Goal: Information Seeking & Learning: Learn about a topic

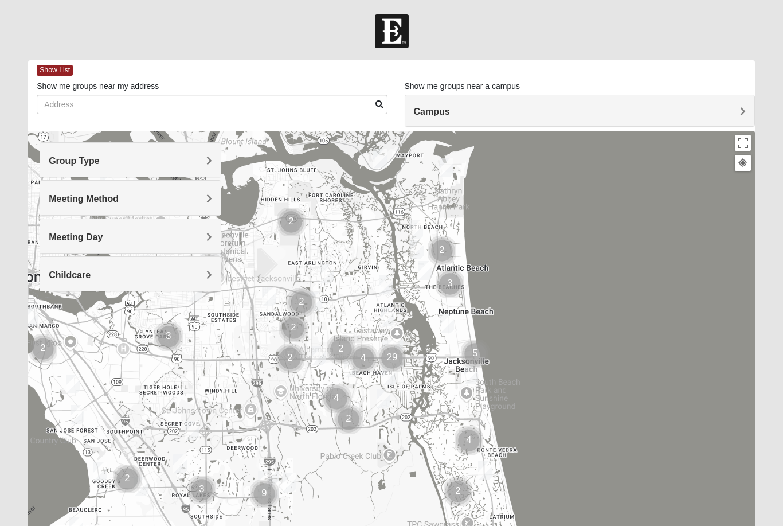
click at [58, 169] on div "Group Type" at bounding box center [130, 160] width 181 height 34
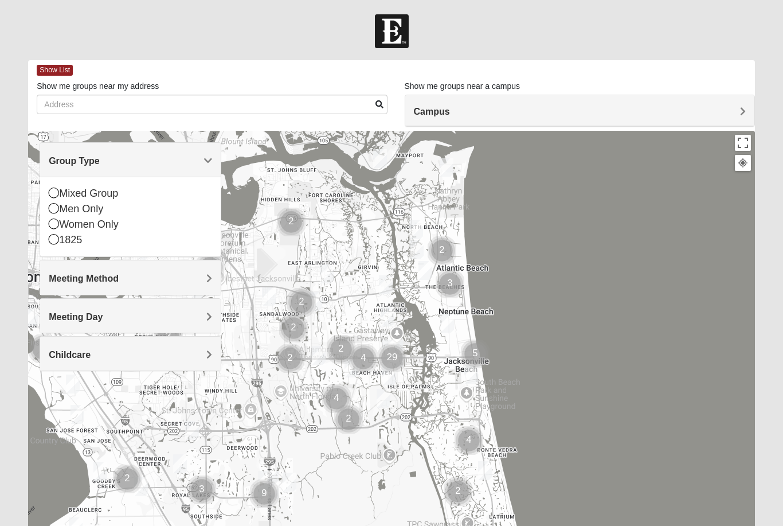
click at [62, 281] on span "Meeting Method" at bounding box center [84, 278] width 70 height 10
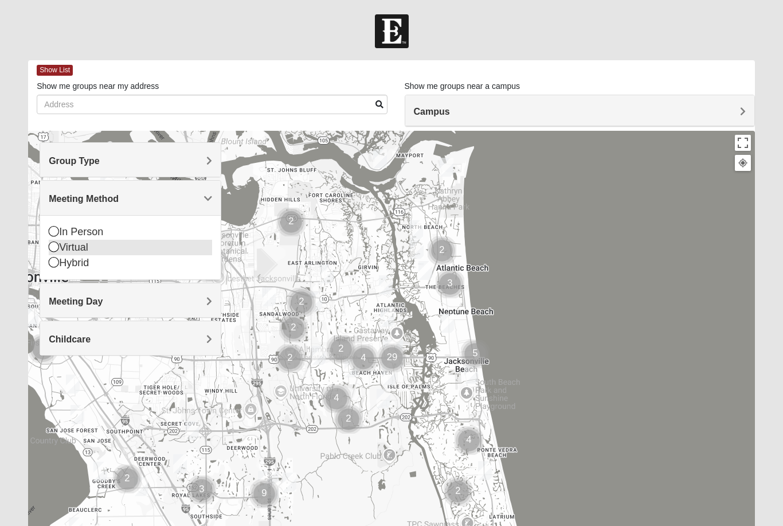
click at [57, 243] on icon at bounding box center [54, 246] width 10 height 10
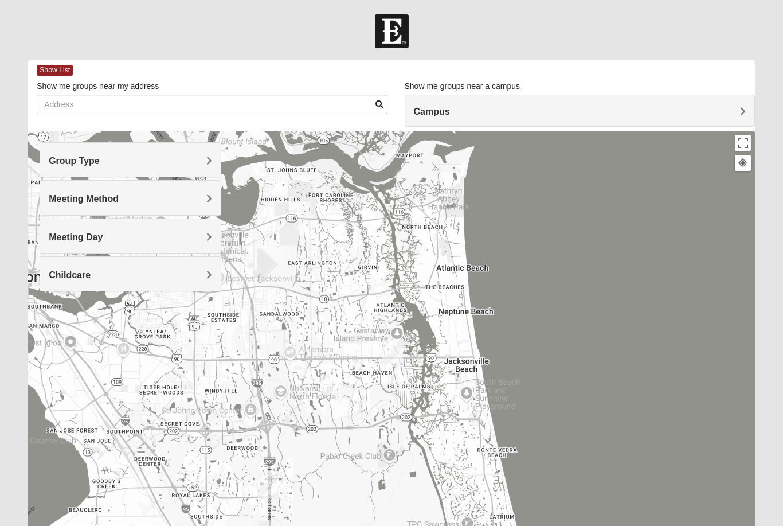
click at [67, 275] on span "Childcare" at bounding box center [70, 275] width 42 height 10
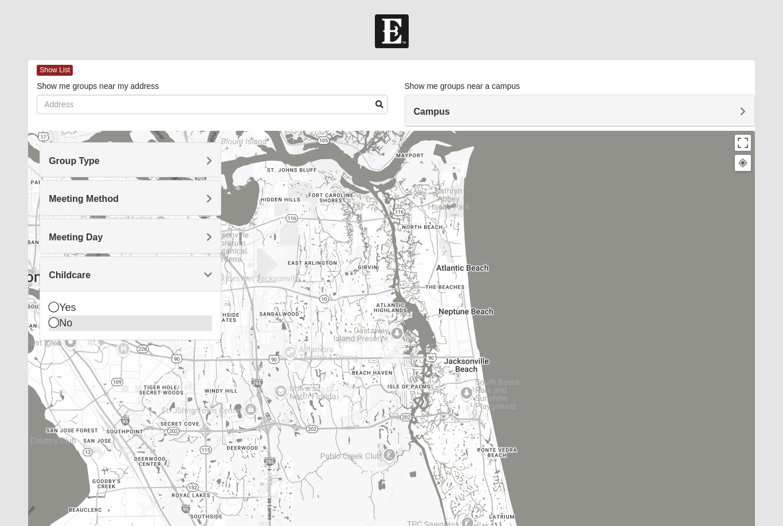
click at [60, 323] on div "No" at bounding box center [130, 322] width 163 height 15
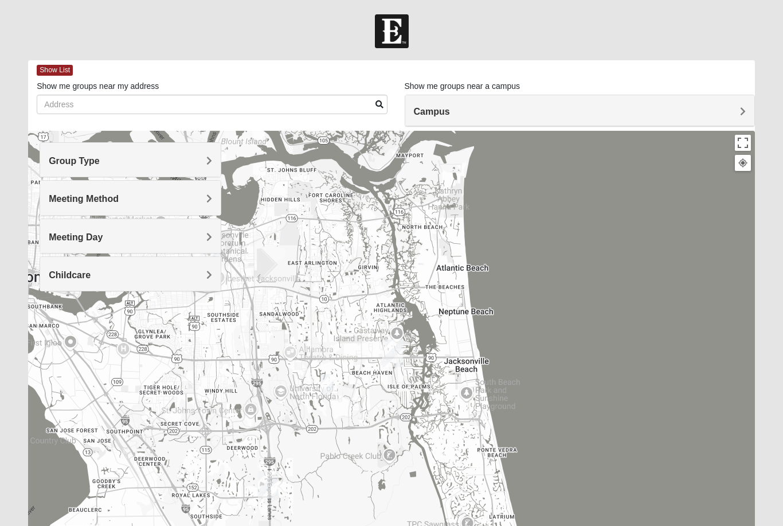
click at [60, 233] on span "Meeting Day" at bounding box center [76, 237] width 54 height 10
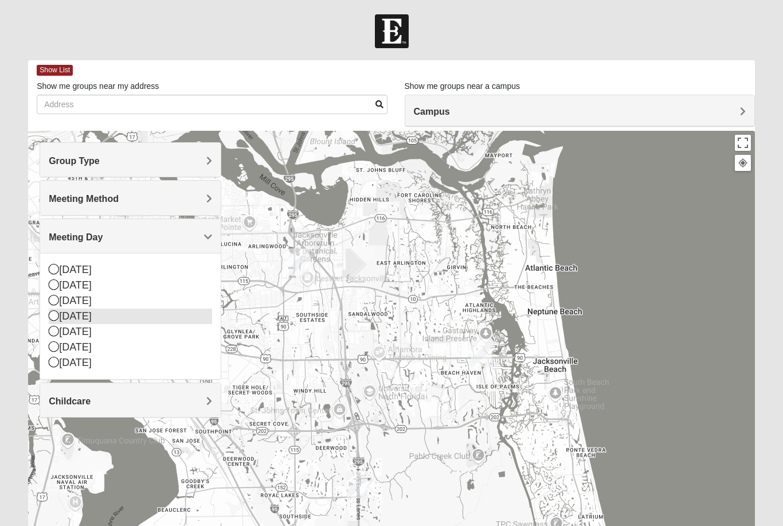
click at [55, 313] on icon at bounding box center [54, 315] width 10 height 10
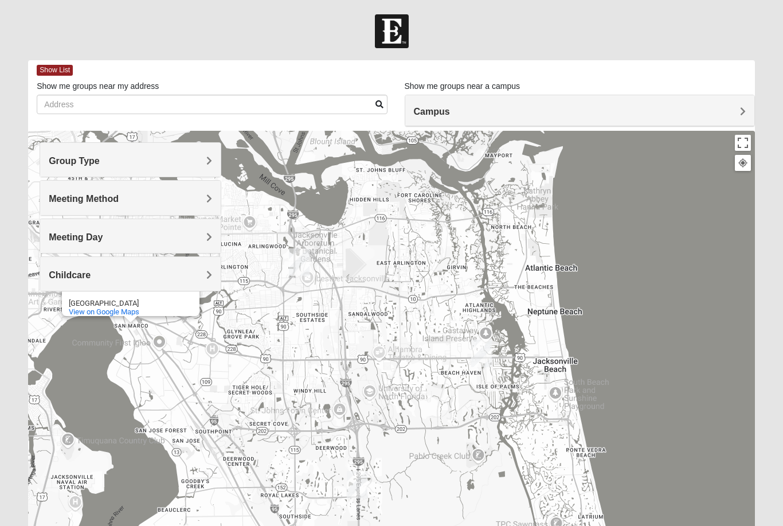
click at [60, 236] on span "Meeting Day" at bounding box center [76, 237] width 54 height 10
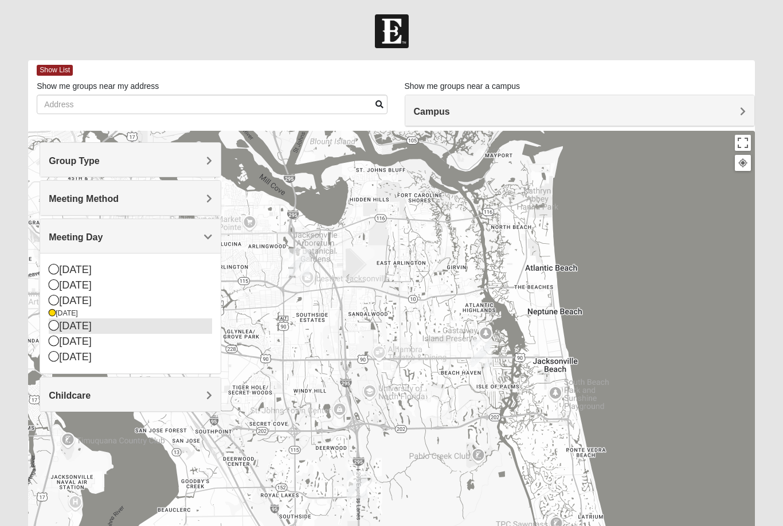
click at [56, 324] on icon at bounding box center [54, 325] width 10 height 10
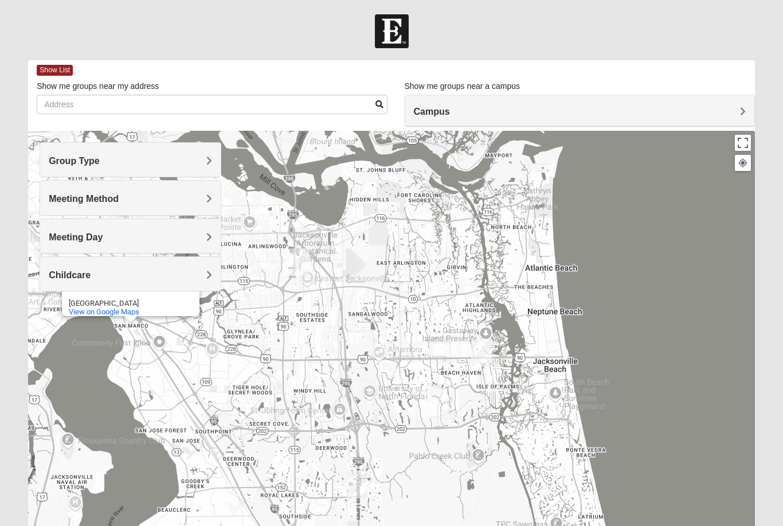
click at [58, 234] on span "Meeting Day" at bounding box center [76, 237] width 54 height 10
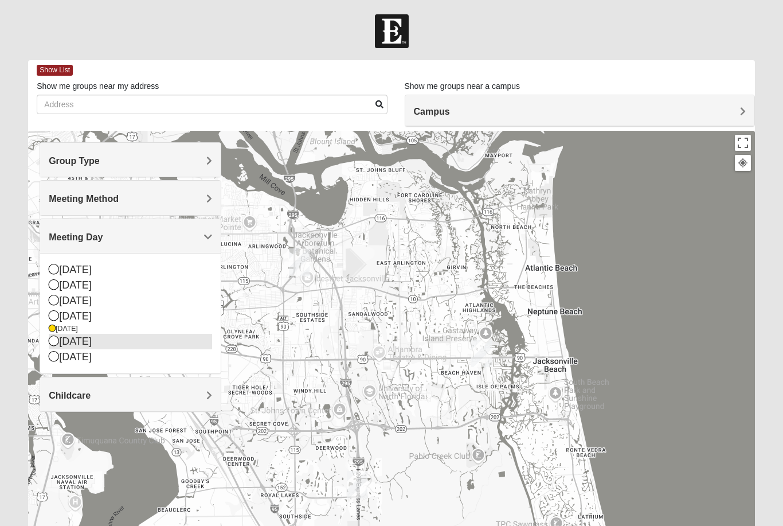
click at [54, 338] on icon at bounding box center [54, 340] width 10 height 10
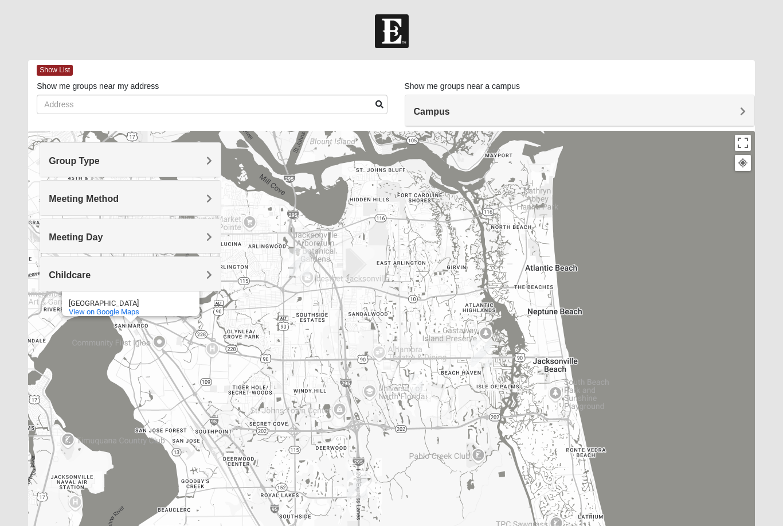
click at [61, 272] on span "Childcare" at bounding box center [70, 275] width 42 height 10
click at [56, 197] on span "Meeting Method" at bounding box center [84, 199] width 70 height 10
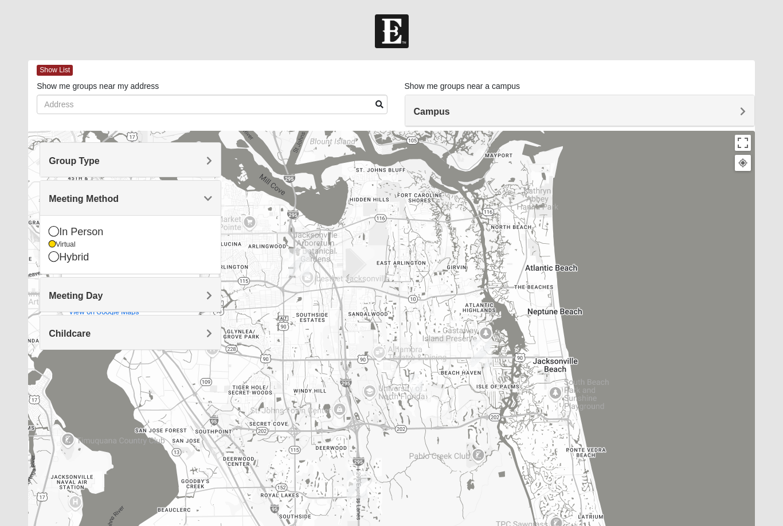
click at [64, 296] on span "Meeting Day" at bounding box center [76, 296] width 54 height 10
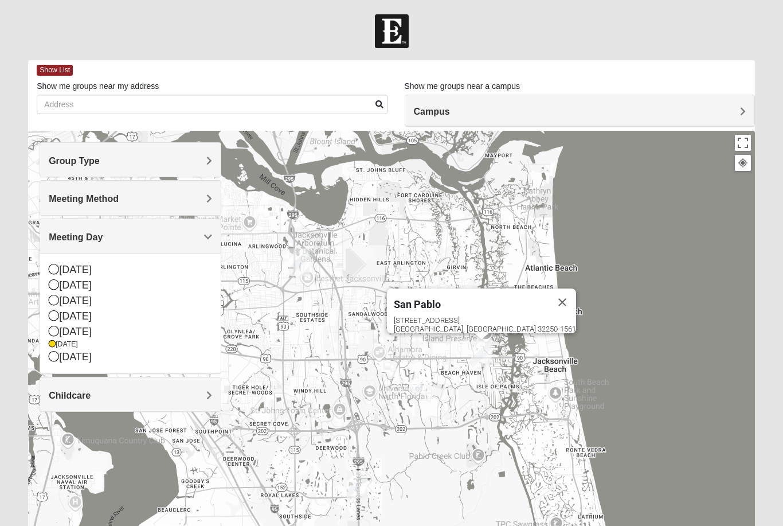
click at [140, 50] on form "Log In Find A Group Error Show List Loading Groups" at bounding box center [391, 322] width 783 height 617
click at [414, 109] on span "Campus" at bounding box center [432, 112] width 36 height 10
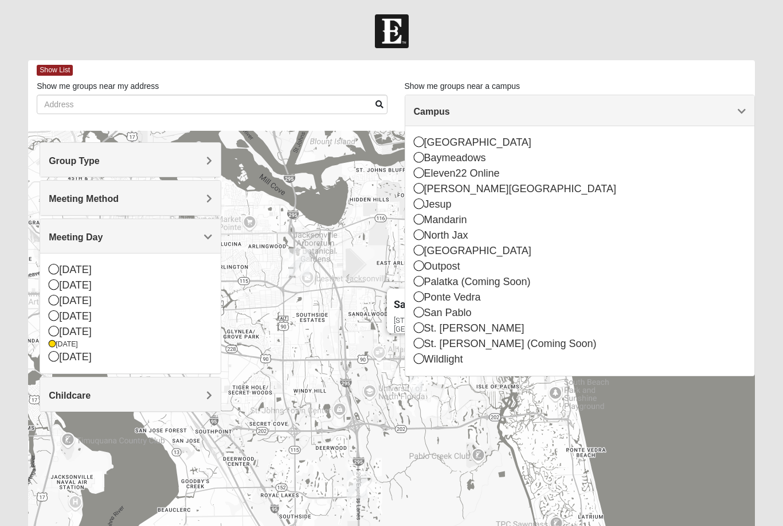
click at [221, 41] on div at bounding box center [391, 31] width 783 height 34
click at [96, 38] on div at bounding box center [391, 31] width 783 height 34
click at [37, 83] on label "Show me groups near my address" at bounding box center [98, 85] width 122 height 11
click at [37, 95] on input "Show me groups near my address" at bounding box center [212, 104] width 350 height 19
click at [47, 66] on span "Show List" at bounding box center [55, 70] width 36 height 11
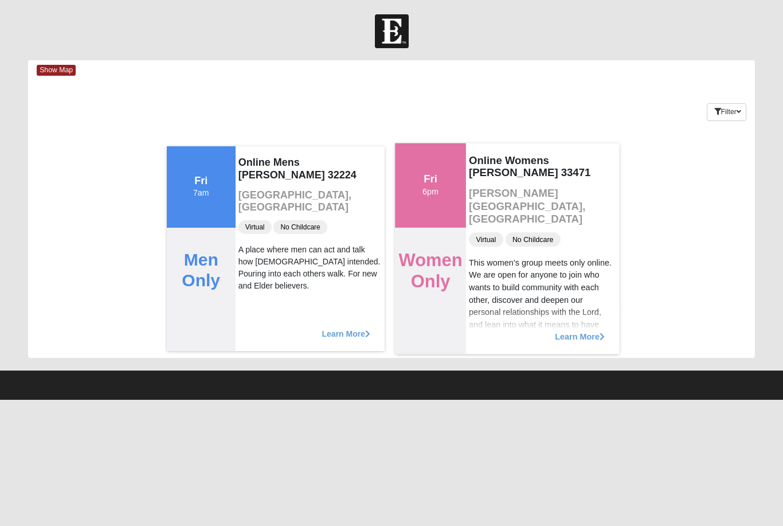
click at [561, 330] on span "Learn More" at bounding box center [580, 330] width 50 height 0
click at [568, 330] on span "Learn More" at bounding box center [580, 330] width 50 height 0
click at [573, 330] on span "Learn More" at bounding box center [580, 330] width 50 height 0
click at [535, 286] on div "This women’s group meets only online. We are open for anyone to join who wants …" at bounding box center [543, 336] width 148 height 161
click at [575, 330] on span "Learn More" at bounding box center [580, 330] width 50 height 0
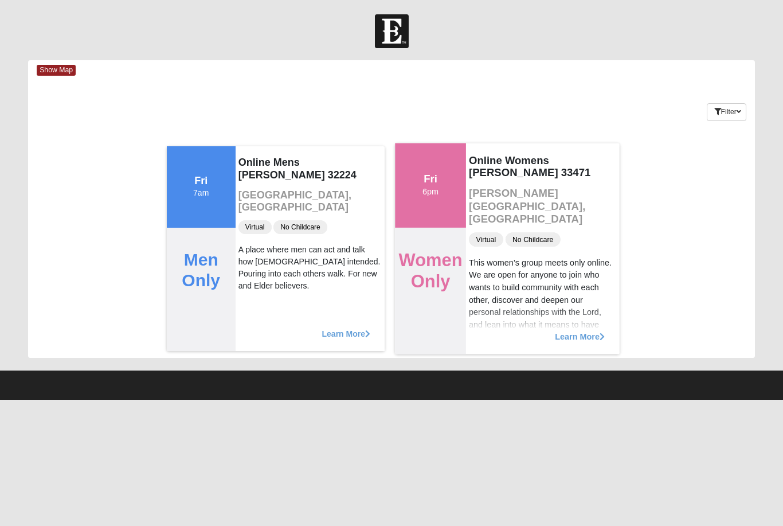
click at [576, 330] on span "Learn More" at bounding box center [580, 330] width 50 height 0
click at [573, 330] on span "Learn More" at bounding box center [580, 330] width 50 height 0
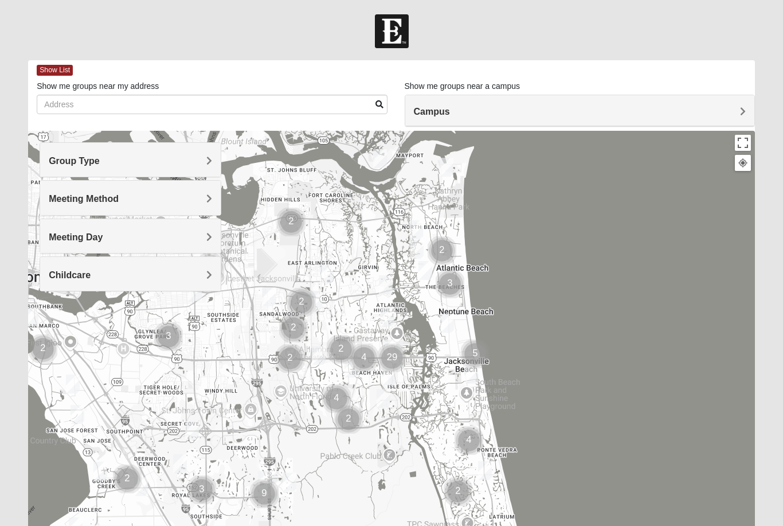
click at [53, 161] on span "Group Type" at bounding box center [74, 161] width 51 height 10
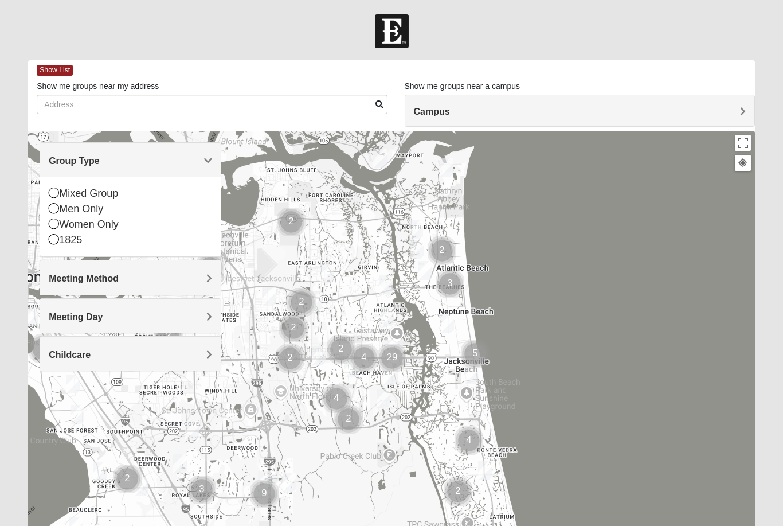
click at [60, 158] on span "Group Type" at bounding box center [74, 161] width 51 height 10
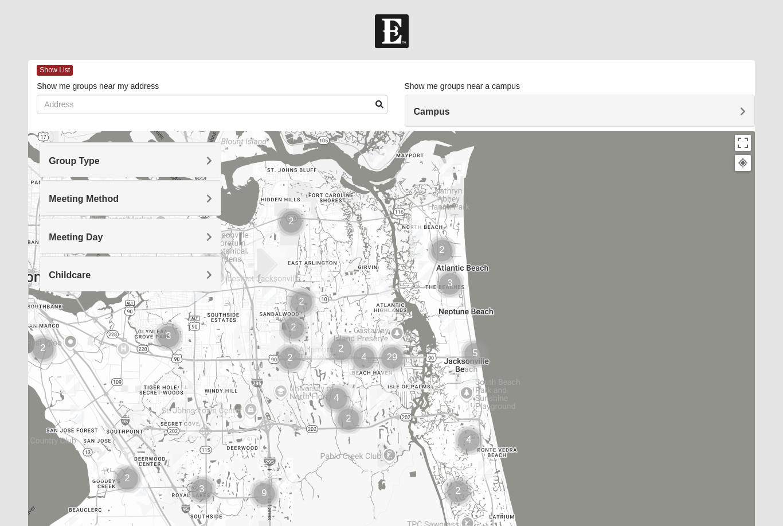
click at [62, 197] on span "Meeting Method" at bounding box center [84, 199] width 70 height 10
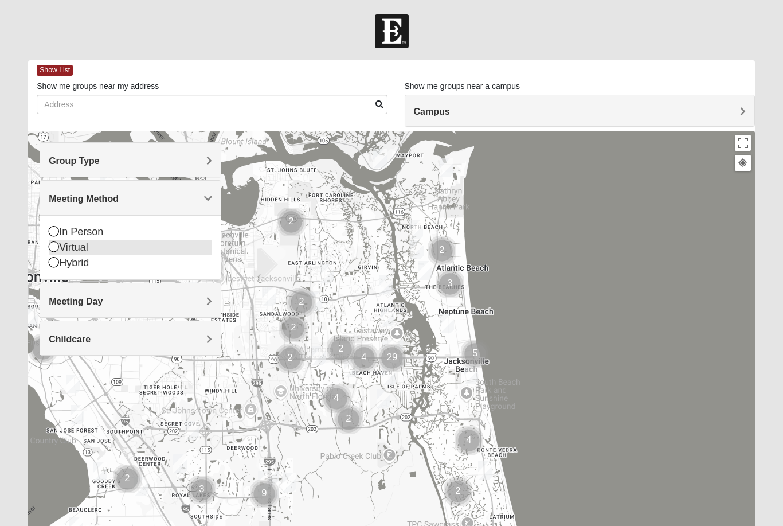
click at [57, 246] on icon at bounding box center [54, 246] width 10 height 10
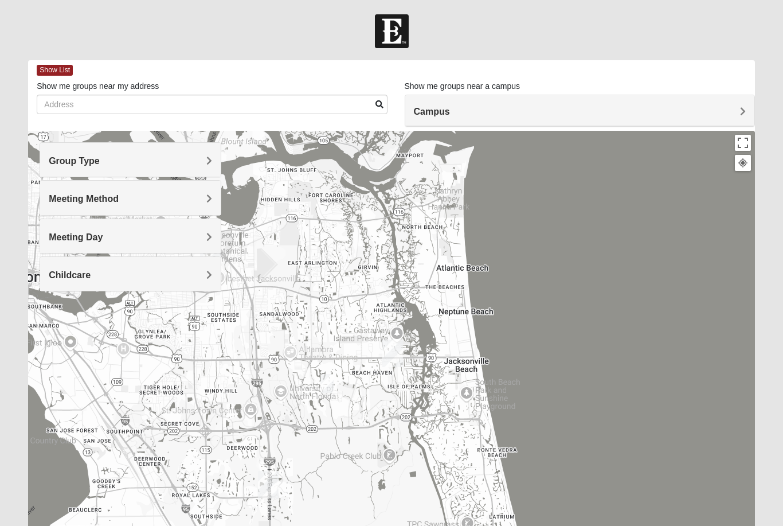
click at [74, 233] on span "Meeting Day" at bounding box center [76, 237] width 54 height 10
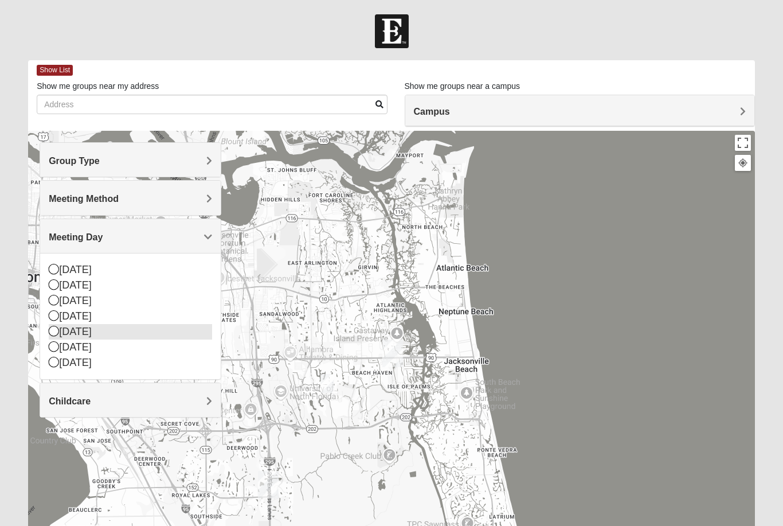
click at [59, 331] on div "[DATE]" at bounding box center [130, 331] width 163 height 15
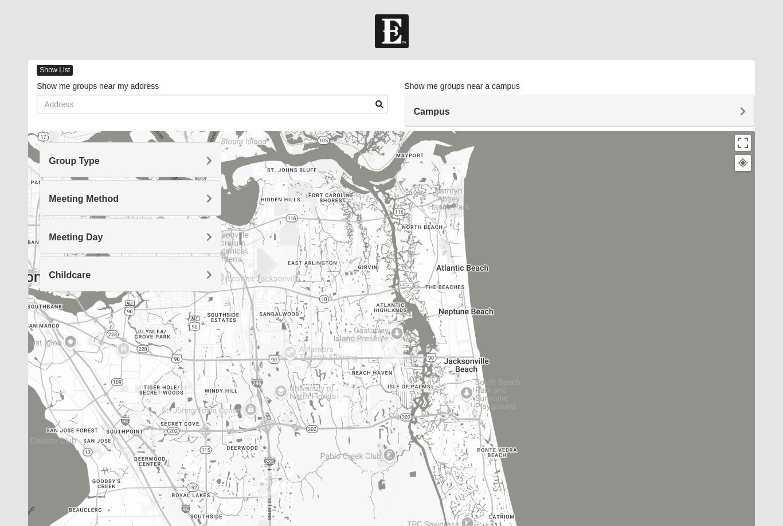
click at [45, 69] on span "Show List" at bounding box center [55, 70] width 36 height 11
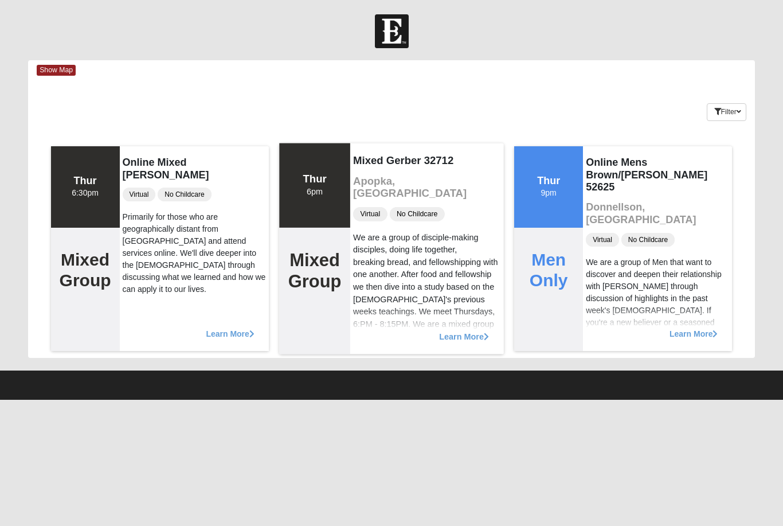
click at [448, 330] on span "Learn More" at bounding box center [464, 330] width 50 height 0
click at [449, 330] on span "Learn More" at bounding box center [464, 330] width 50 height 0
click at [479, 330] on span "Learn More" at bounding box center [464, 330] width 50 height 0
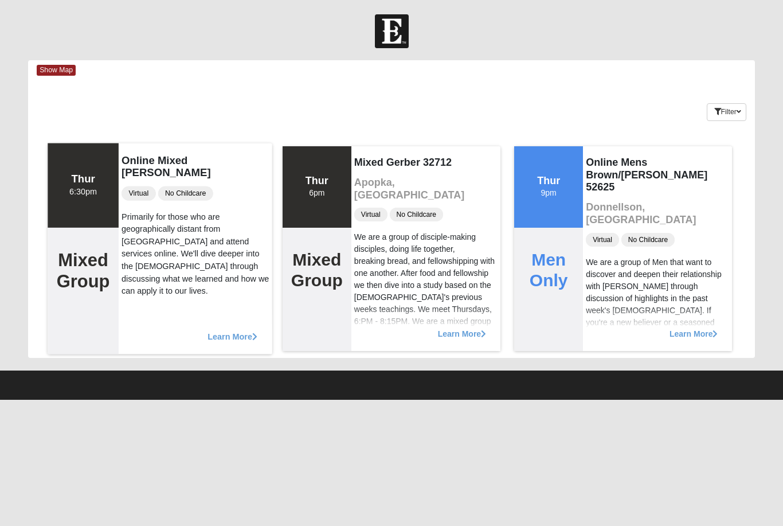
click at [232, 330] on span "Learn More" at bounding box center [232, 330] width 50 height 0
click at [231, 330] on span "Learn More" at bounding box center [232, 330] width 50 height 0
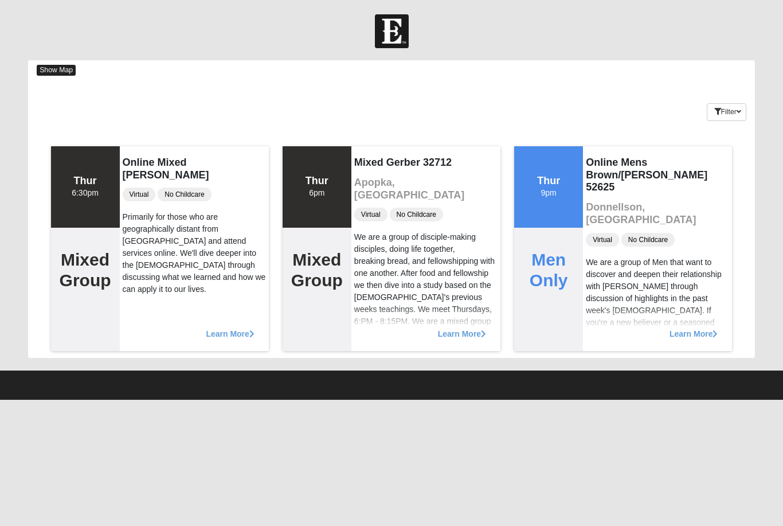
click at [54, 73] on span "Show Map" at bounding box center [56, 70] width 39 height 11
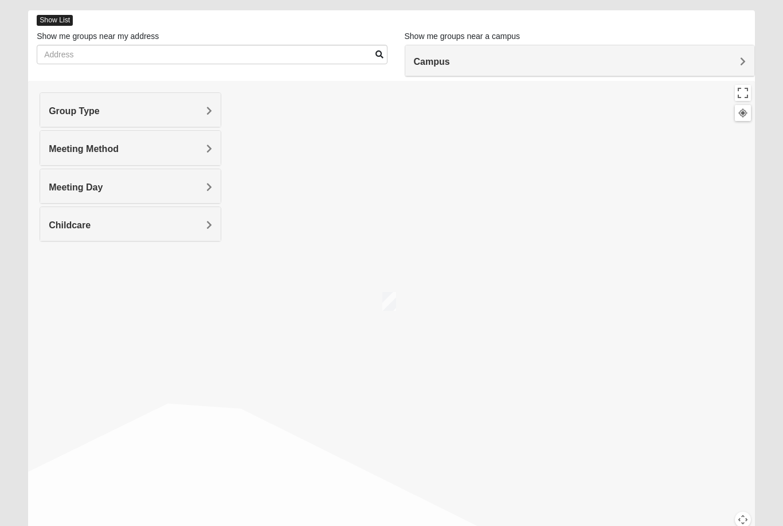
scroll to position [68, 0]
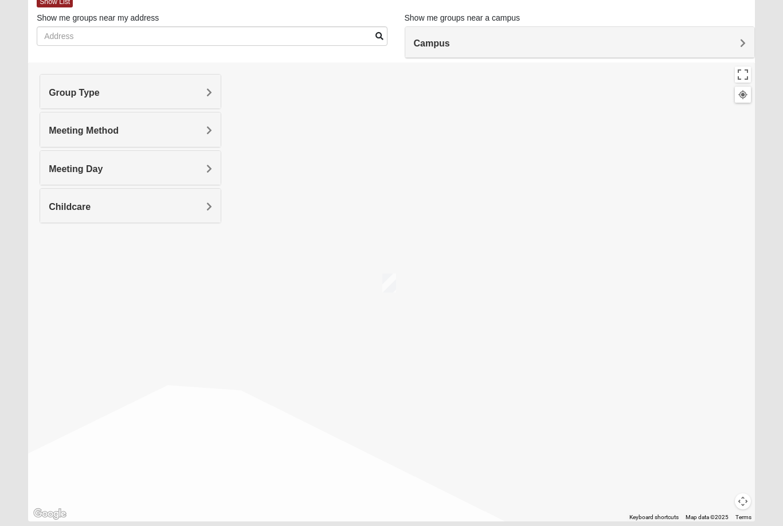
click at [61, 168] on span "Meeting Day" at bounding box center [76, 169] width 54 height 10
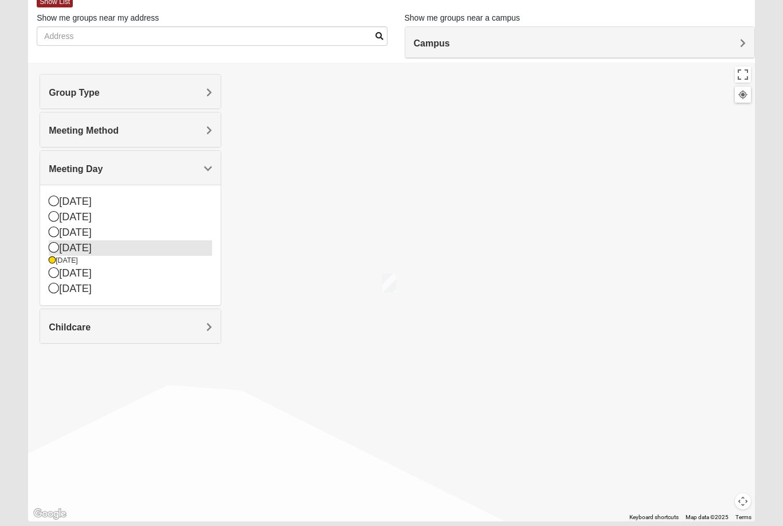
click at [70, 248] on div "[DATE]" at bounding box center [130, 247] width 163 height 15
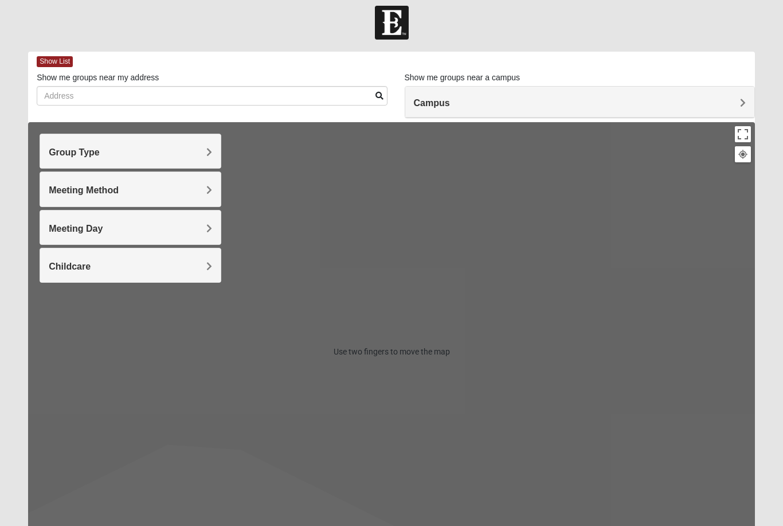
scroll to position [7, 0]
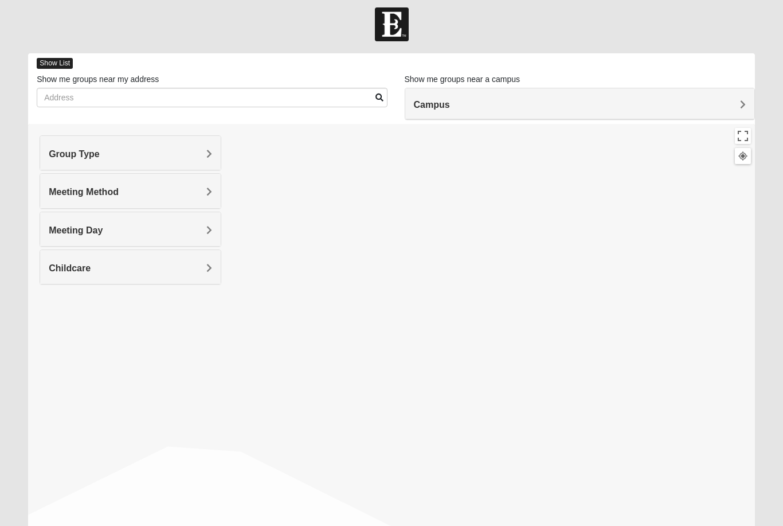
click at [42, 59] on span "Show List" at bounding box center [55, 63] width 36 height 11
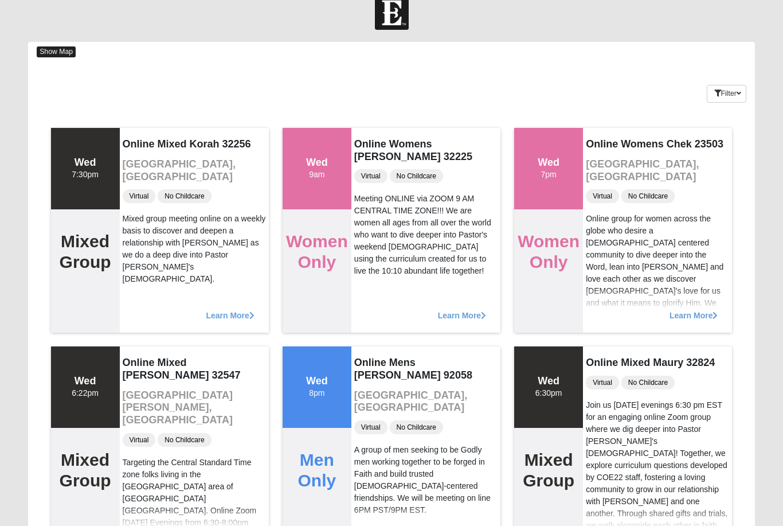
scroll to position [0, 0]
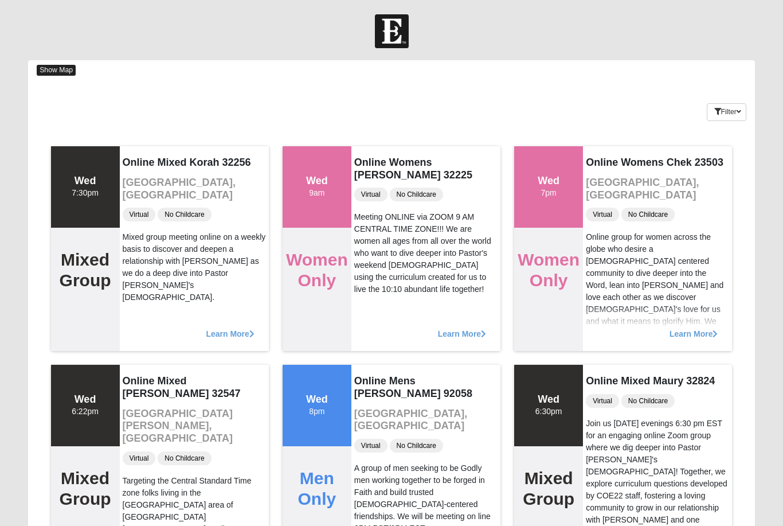
click at [44, 69] on span "Show Map" at bounding box center [56, 70] width 39 height 11
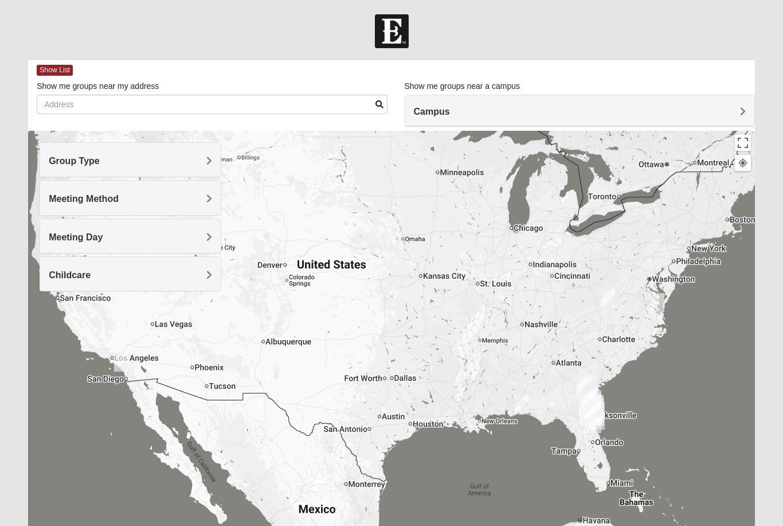
click at [63, 234] on span "Meeting Day" at bounding box center [76, 237] width 54 height 10
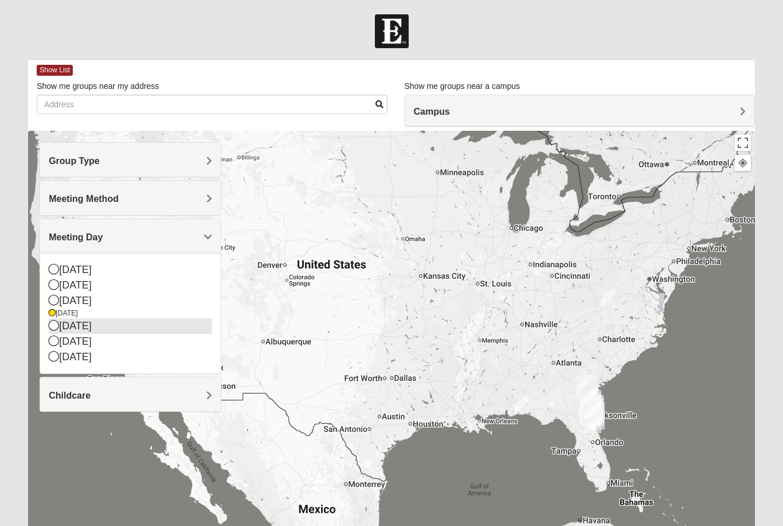
click at [53, 328] on icon at bounding box center [54, 325] width 10 height 10
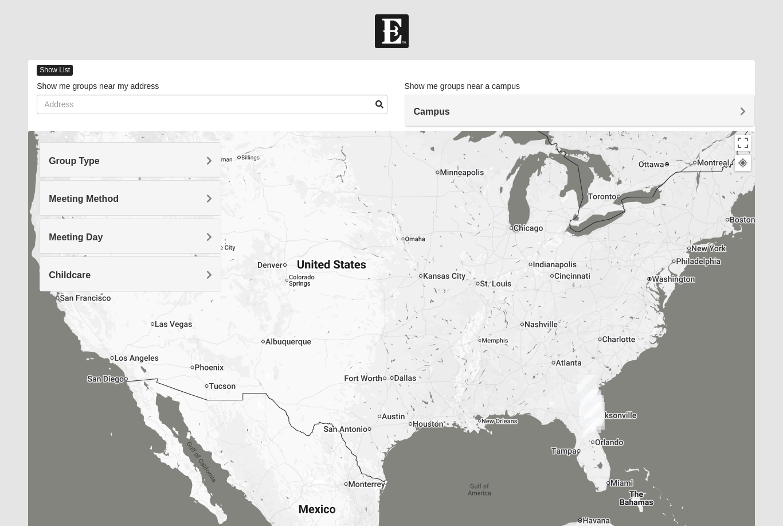
click at [49, 67] on span "Show List" at bounding box center [55, 70] width 36 height 11
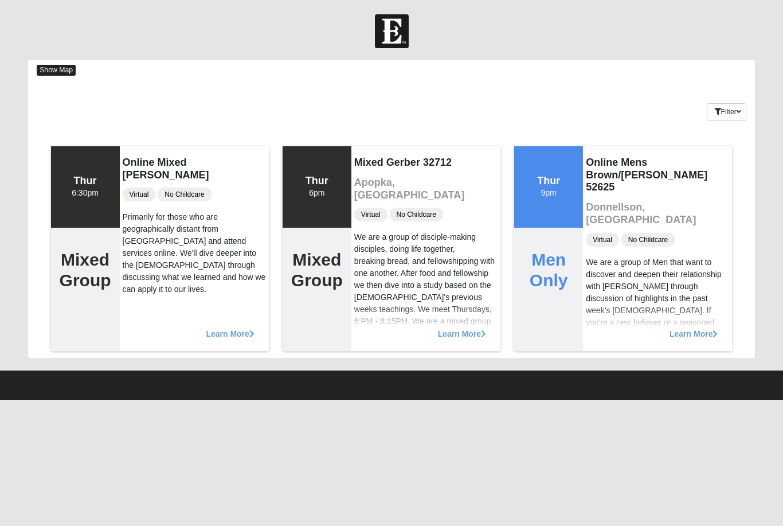
click at [50, 69] on span "Show Map" at bounding box center [56, 70] width 39 height 11
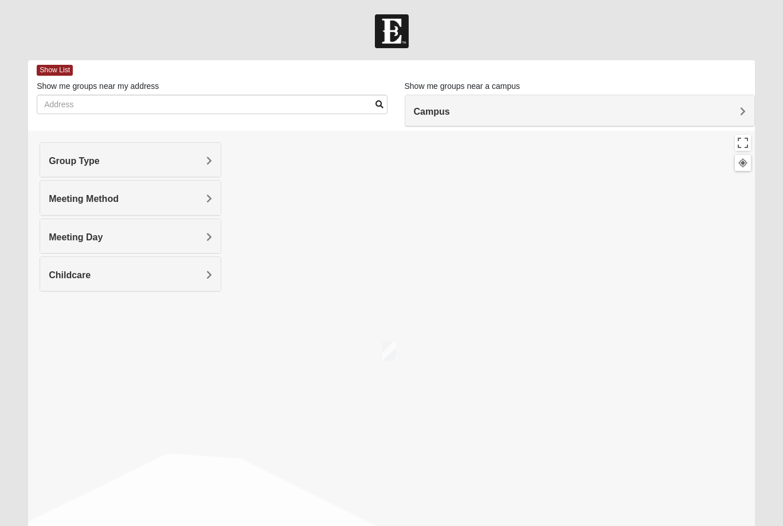
click at [65, 238] on span "Meeting Day" at bounding box center [76, 237] width 54 height 10
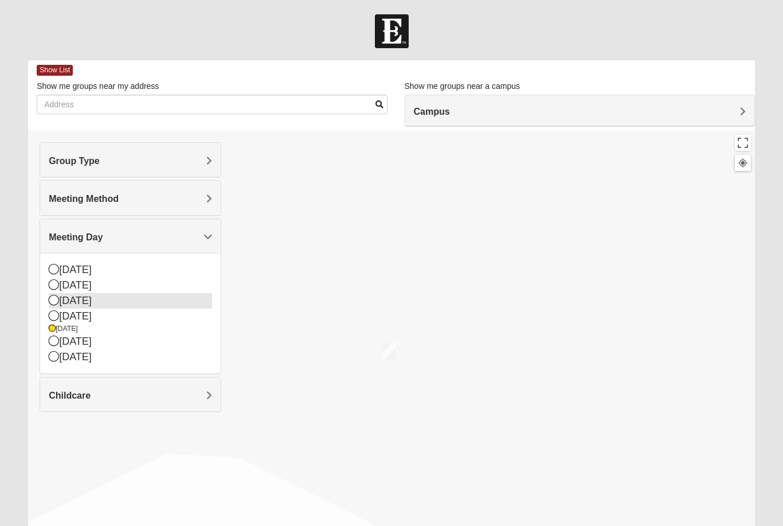
click at [60, 296] on div "[DATE]" at bounding box center [130, 300] width 163 height 15
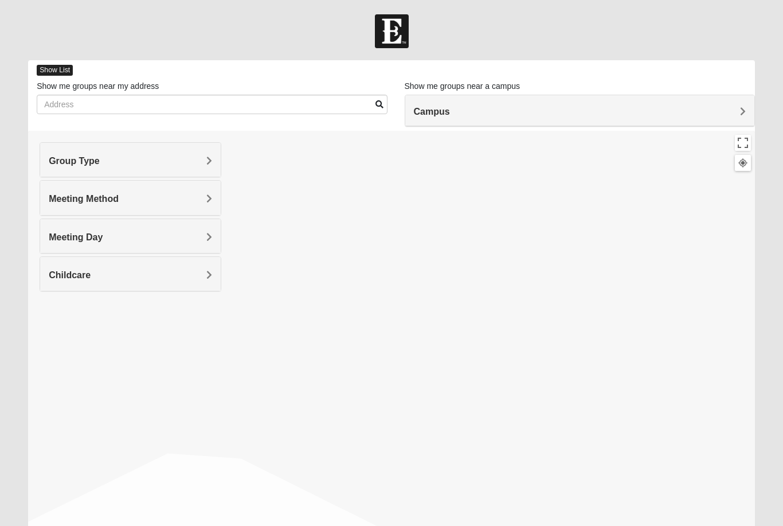
click at [53, 70] on span "Show List" at bounding box center [55, 70] width 36 height 11
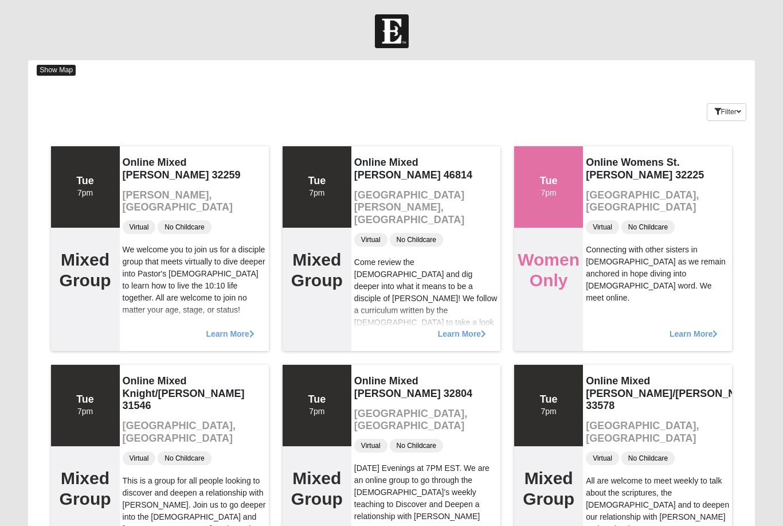
click at [54, 72] on span "Show Map" at bounding box center [56, 70] width 39 height 11
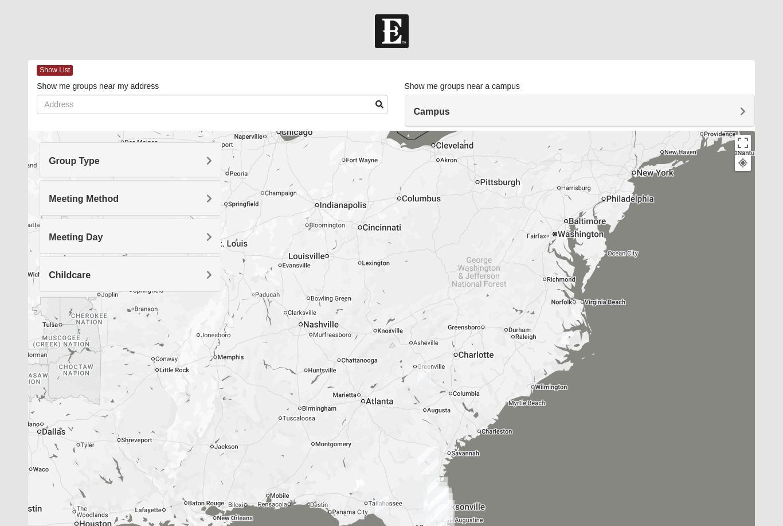
click at [64, 237] on span "Meeting Day" at bounding box center [76, 237] width 54 height 10
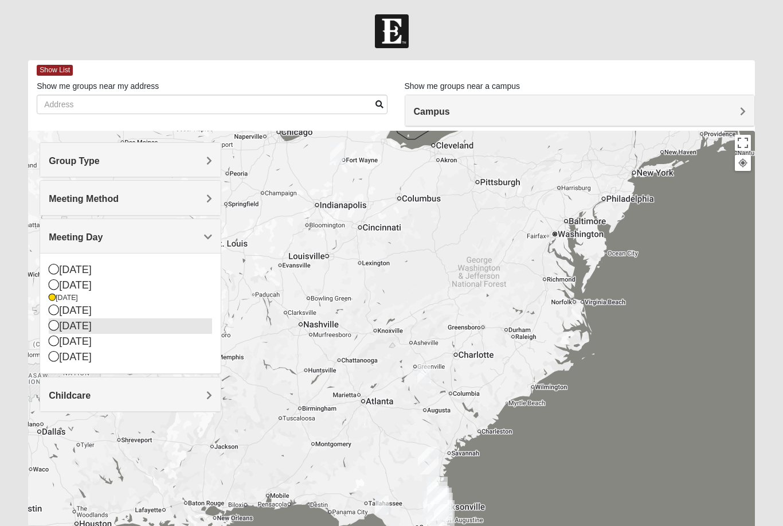
click at [53, 324] on icon at bounding box center [54, 325] width 10 height 10
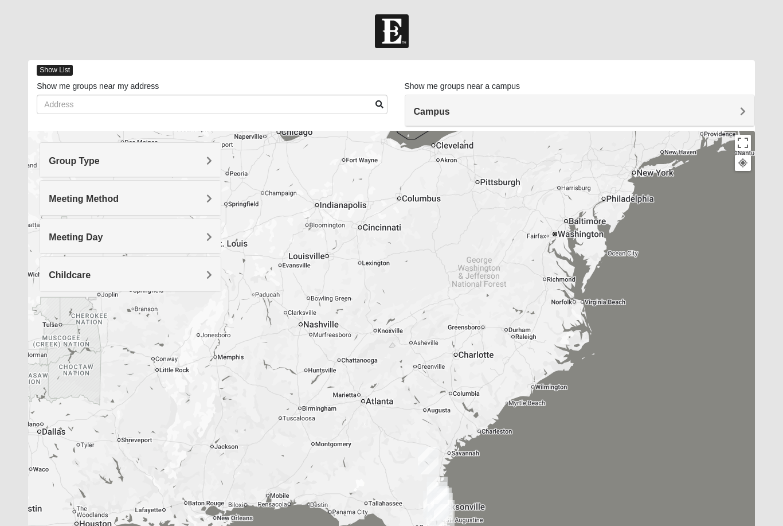
click at [54, 72] on span "Show List" at bounding box center [55, 70] width 36 height 11
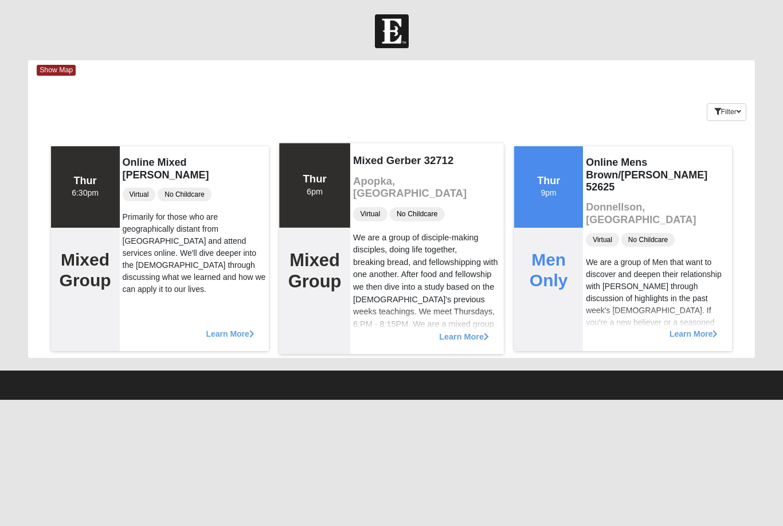
click at [376, 276] on div "We are a group of disciple-making disciples, doing life together, breaking brea…" at bounding box center [427, 318] width 148 height 174
click at [390, 283] on div "We are a group of disciple-making disciples, doing life together, breaking brea…" at bounding box center [427, 318] width 148 height 174
click at [450, 330] on span "Learn More" at bounding box center [464, 330] width 50 height 0
click at [328, 221] on div "Thur 6pm" at bounding box center [314, 185] width 71 height 84
click at [388, 284] on div "We are a group of disciple-making disciples, doing life together, breaking brea…" at bounding box center [427, 318] width 148 height 174
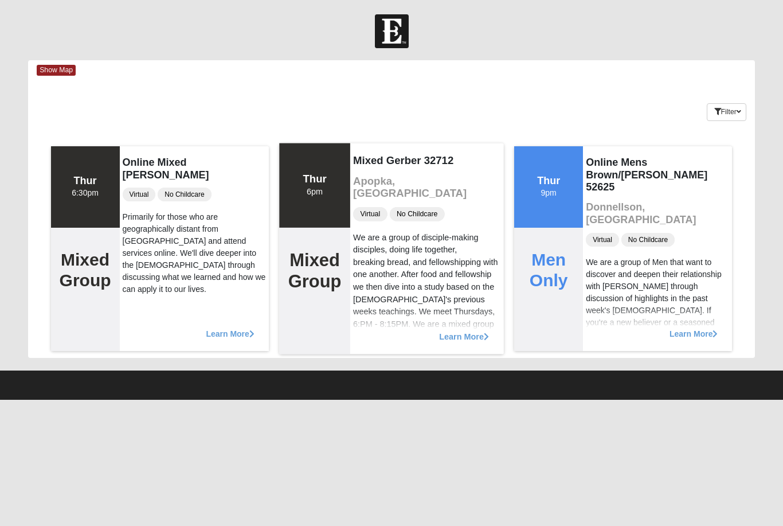
click at [457, 330] on span "Learn More" at bounding box center [464, 330] width 50 height 0
click at [438, 304] on div "We are a group of disciple-making disciples, doing life together, breaking brea…" at bounding box center [427, 318] width 148 height 174
click at [425, 269] on div "We are a group of disciple-making disciples, doing life together, breaking brea…" at bounding box center [427, 318] width 148 height 174
click at [403, 231] on div "We are a group of disciple-making disciples, doing life together, breaking brea…" at bounding box center [427, 318] width 148 height 174
click at [306, 195] on div "Thur 6pm" at bounding box center [314, 185] width 23 height 25
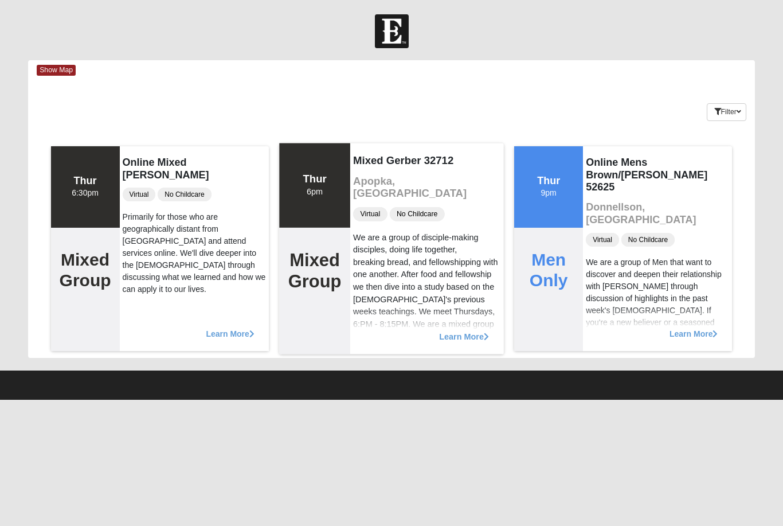
click at [445, 330] on span "Learn More" at bounding box center [464, 330] width 50 height 0
click at [447, 330] on span "Learn More" at bounding box center [464, 330] width 50 height 0
click at [432, 305] on div "We are a group of disciple-making disciples, doing life together, breaking brea…" at bounding box center [427, 318] width 148 height 174
click at [411, 293] on div "We are a group of disciple-making disciples, doing life together, breaking brea…" at bounding box center [427, 318] width 148 height 174
click at [414, 304] on div "We are a group of disciple-making disciples, doing life together, breaking brea…" at bounding box center [427, 318] width 148 height 174
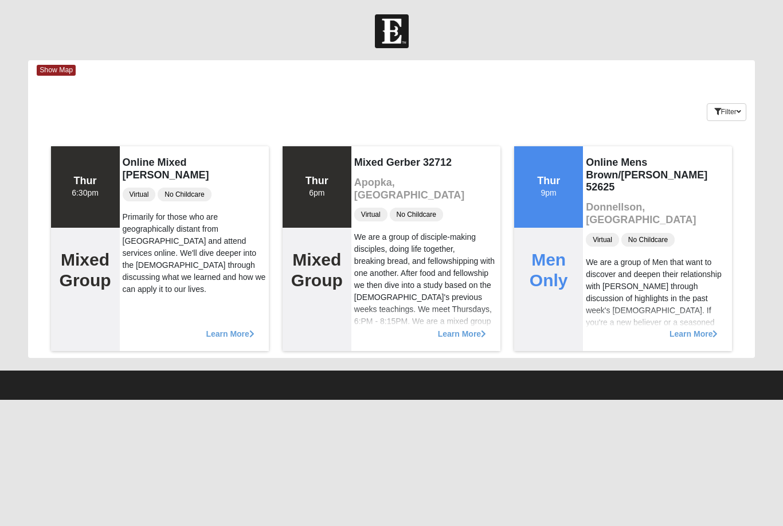
click at [45, 76] on div "Show Map" at bounding box center [396, 70] width 718 height 20
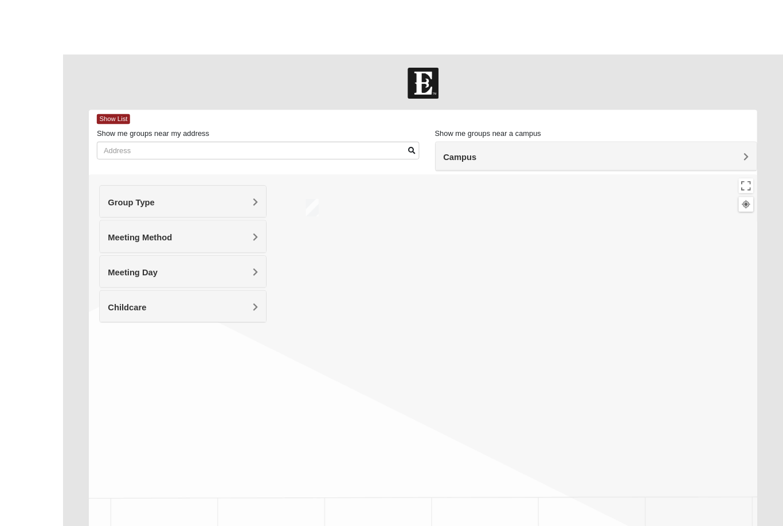
scroll to position [5, 0]
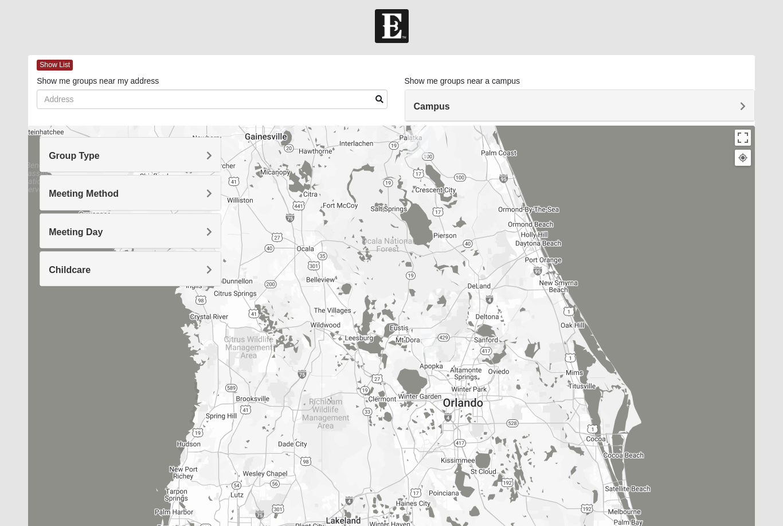
click at [179, 194] on h4 "Meeting Method" at bounding box center [130, 193] width 163 height 11
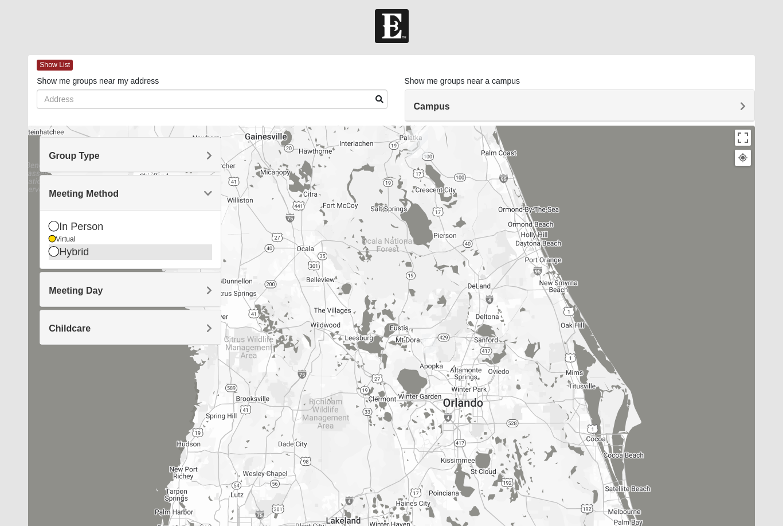
click at [92, 254] on div "Hybrid" at bounding box center [130, 251] width 163 height 15
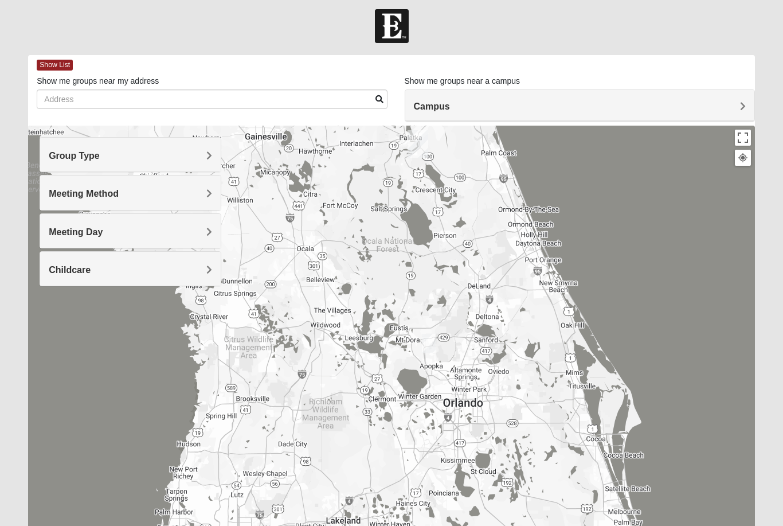
click at [142, 231] on h4 "Meeting Day" at bounding box center [130, 231] width 163 height 11
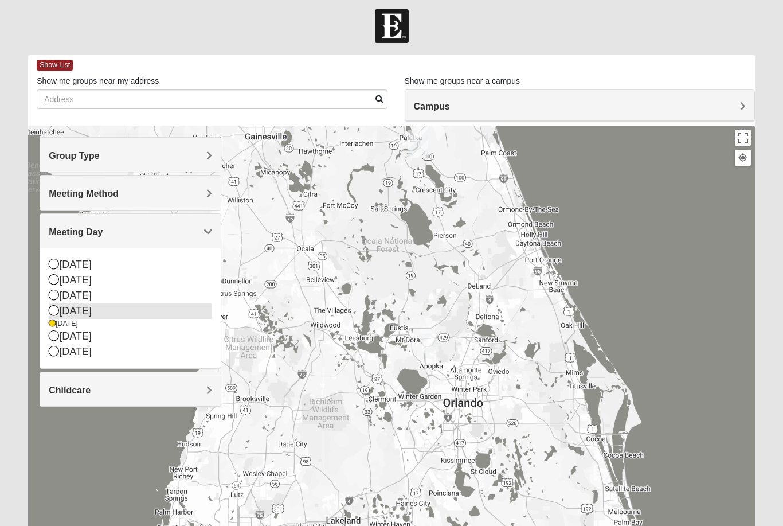
click at [85, 310] on div "[DATE]" at bounding box center [130, 310] width 163 height 15
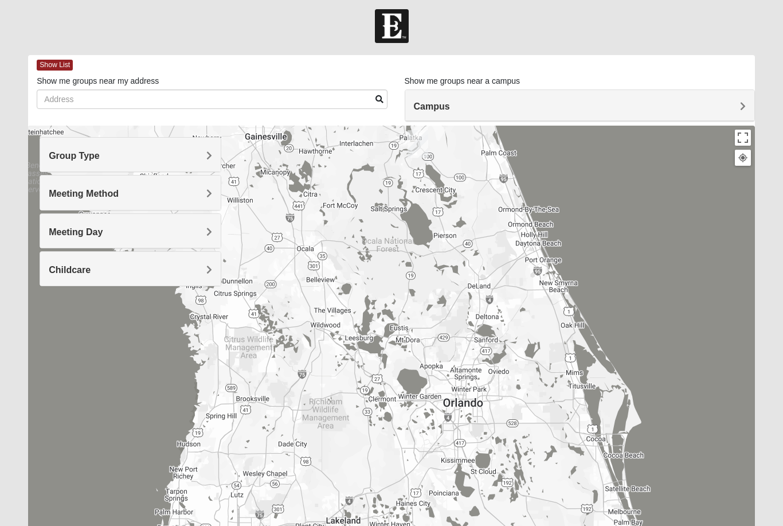
click at [79, 277] on div "Childcare" at bounding box center [130, 269] width 181 height 34
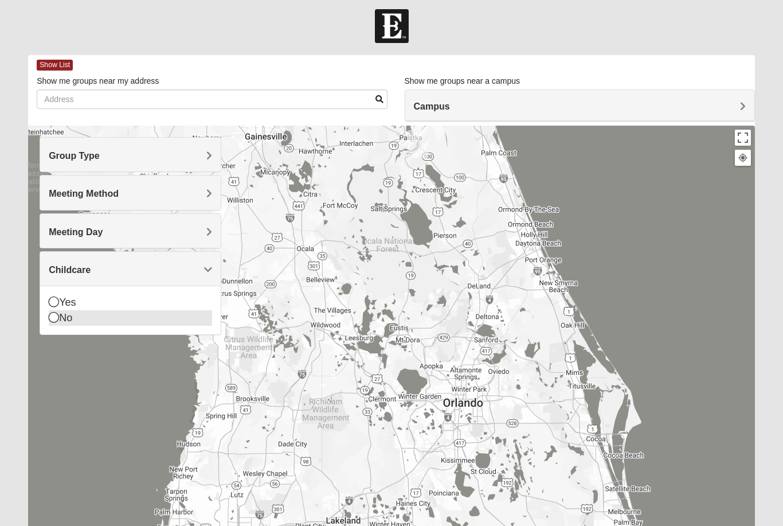
click at [65, 319] on div "No" at bounding box center [130, 317] width 163 height 15
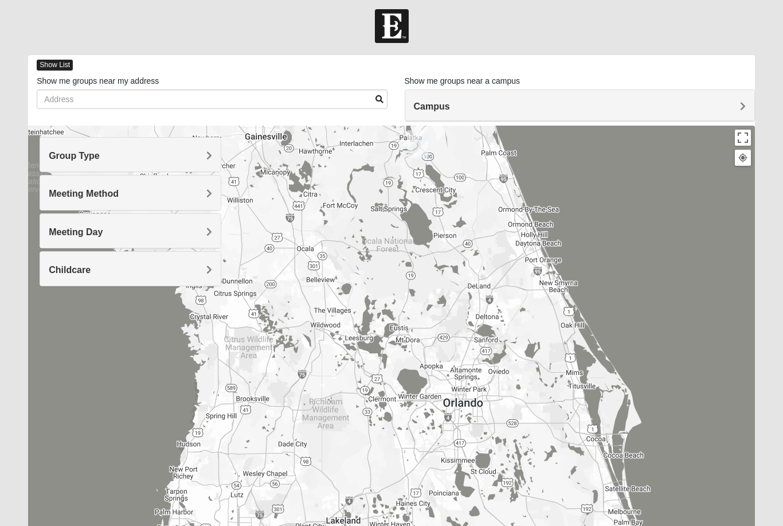
click at [54, 67] on span "Show List" at bounding box center [55, 65] width 36 height 11
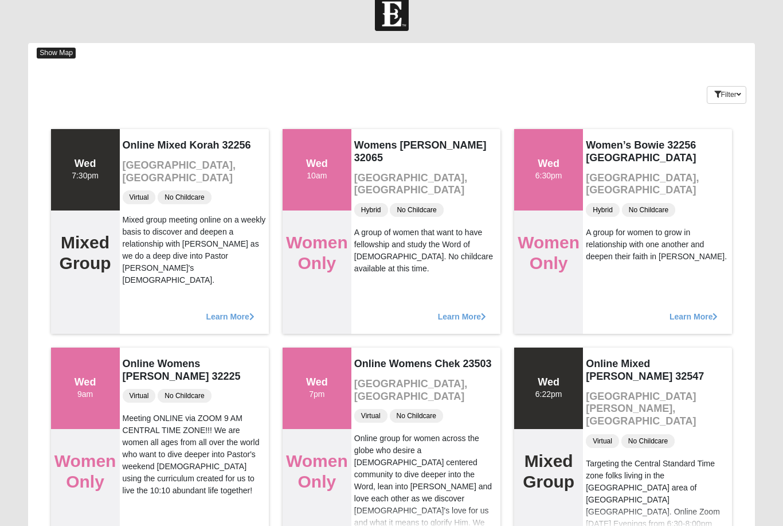
scroll to position [0, 0]
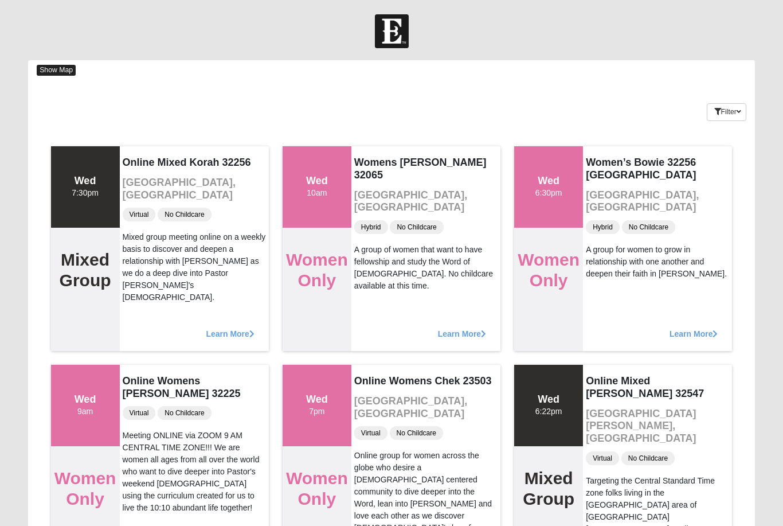
click at [66, 71] on span "Show Map" at bounding box center [56, 70] width 39 height 11
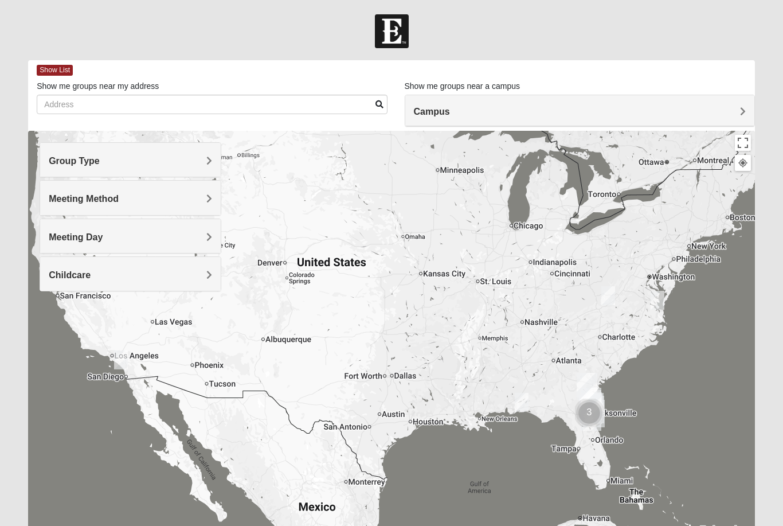
click at [92, 233] on span "Meeting Day" at bounding box center [76, 237] width 54 height 10
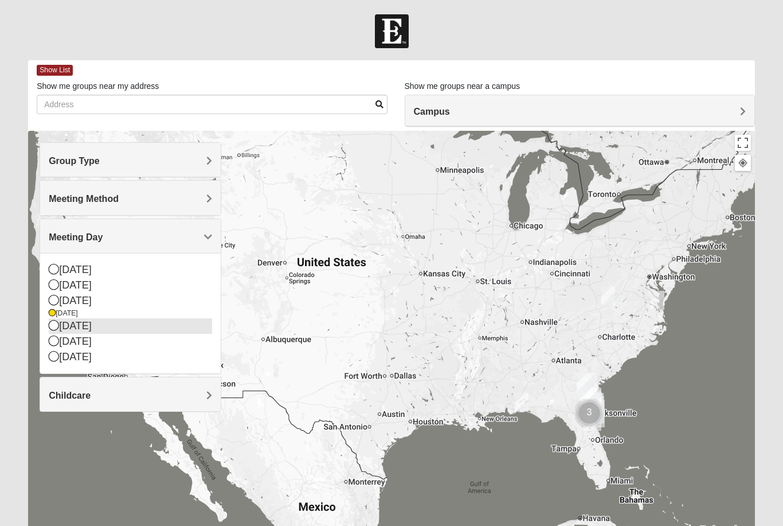
click at [68, 325] on div "[DATE]" at bounding box center [130, 325] width 163 height 15
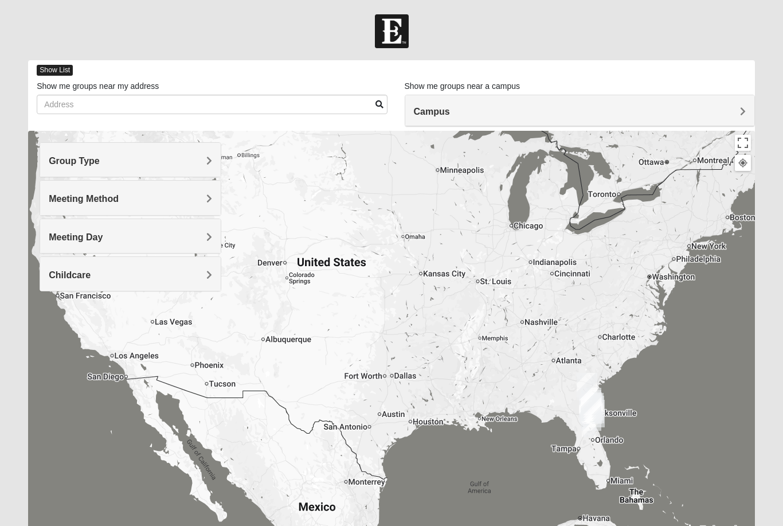
click at [54, 70] on span "Show List" at bounding box center [55, 70] width 36 height 11
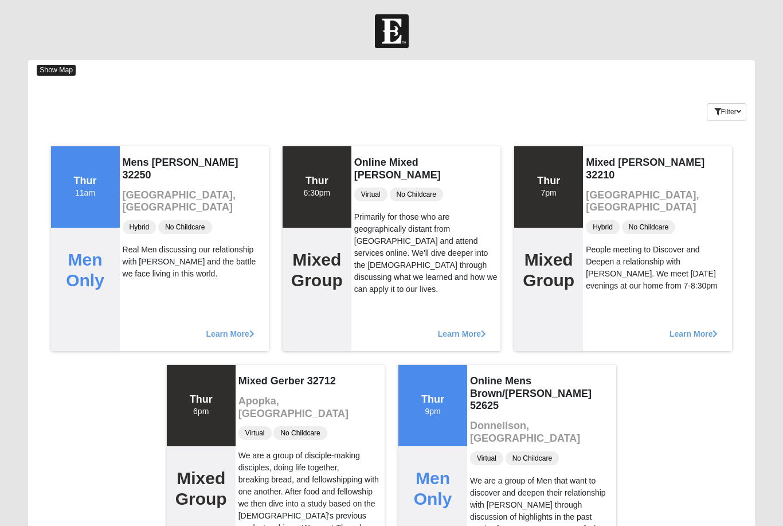
click at [56, 72] on span "Show Map" at bounding box center [56, 70] width 39 height 11
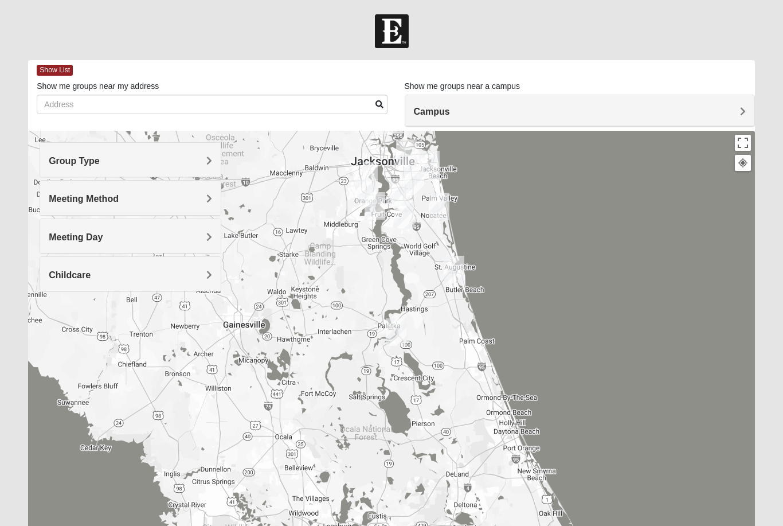
click at [100, 240] on span "Meeting Day" at bounding box center [76, 237] width 54 height 10
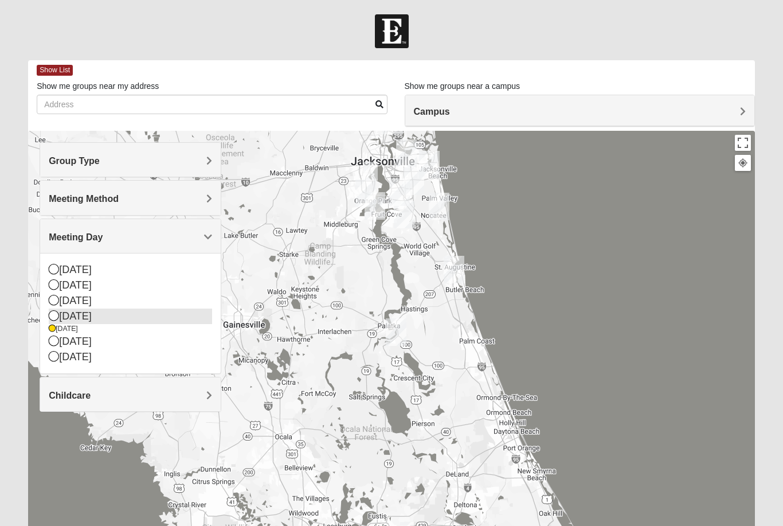
click at [97, 319] on div "[DATE]" at bounding box center [130, 315] width 163 height 15
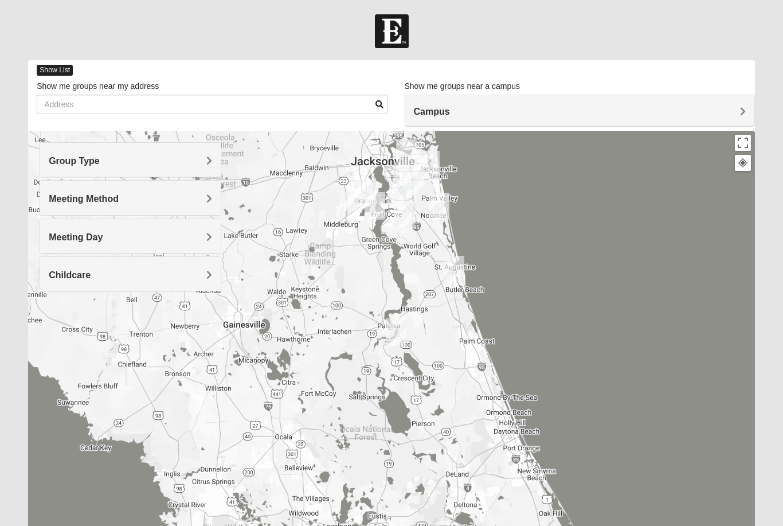
click at [57, 66] on span "Show List" at bounding box center [55, 70] width 36 height 11
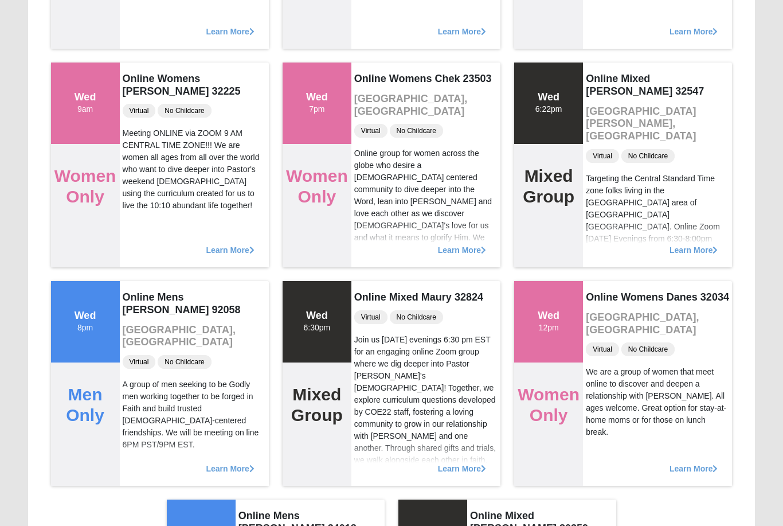
scroll to position [302, 0]
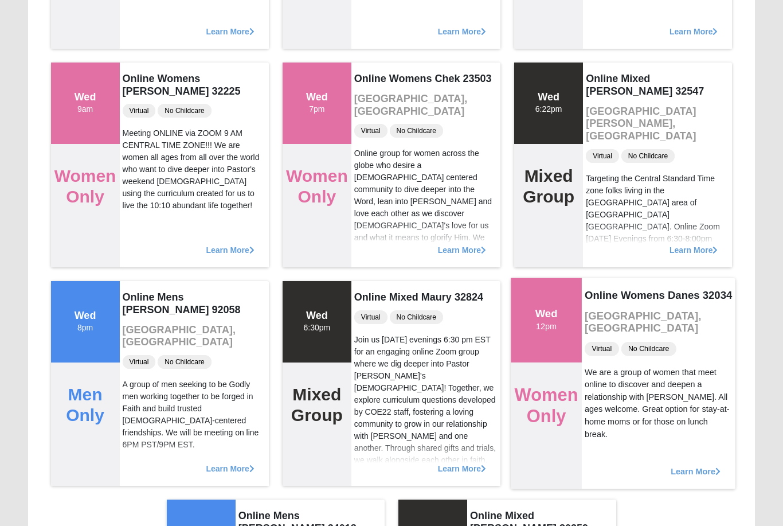
click at [688, 465] on span "Learn More" at bounding box center [696, 465] width 50 height 0
click at [659, 388] on div "We are a group of women that meet online to discover and deepen a relationship …" at bounding box center [659, 403] width 148 height 75
click at [690, 465] on span "Learn More" at bounding box center [696, 465] width 50 height 0
click at [715, 465] on span "Learn More" at bounding box center [696, 465] width 50 height 0
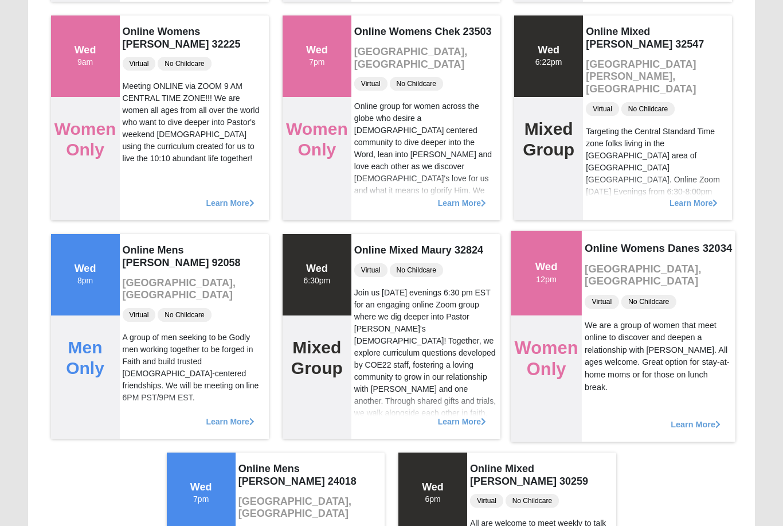
scroll to position [349, 0]
click at [682, 418] on span "Learn More" at bounding box center [696, 418] width 50 height 0
click at [698, 418] on span "Learn More" at bounding box center [696, 418] width 50 height 0
click at [665, 319] on div "We are a group of women that meet online to discover and deepen a relationship …" at bounding box center [659, 356] width 148 height 75
click at [649, 294] on span "No Childcare" at bounding box center [648, 301] width 55 height 14
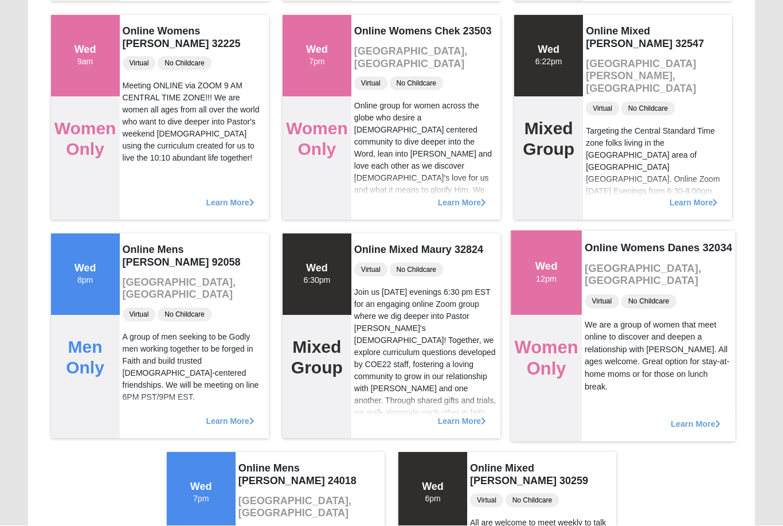
click at [625, 245] on h4 "Online Womens Danes 32034" at bounding box center [659, 247] width 148 height 13
click at [579, 264] on div "Wed 12pm" at bounding box center [546, 272] width 71 height 84
click at [570, 277] on div "Wed 12pm" at bounding box center [546, 272] width 71 height 84
click at [568, 375] on h2 "Women Only" at bounding box center [547, 358] width 64 height 42
click at [688, 345] on div "We are a group of women that meet online to discover and deepen a relationship …" at bounding box center [659, 356] width 148 height 75
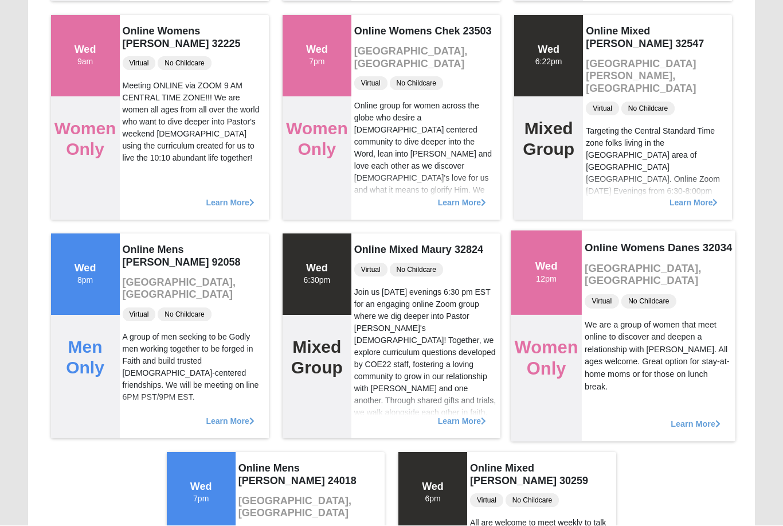
click at [677, 418] on span "Learn More" at bounding box center [696, 418] width 50 height 0
click at [723, 418] on div "Learn More" at bounding box center [659, 417] width 154 height 47
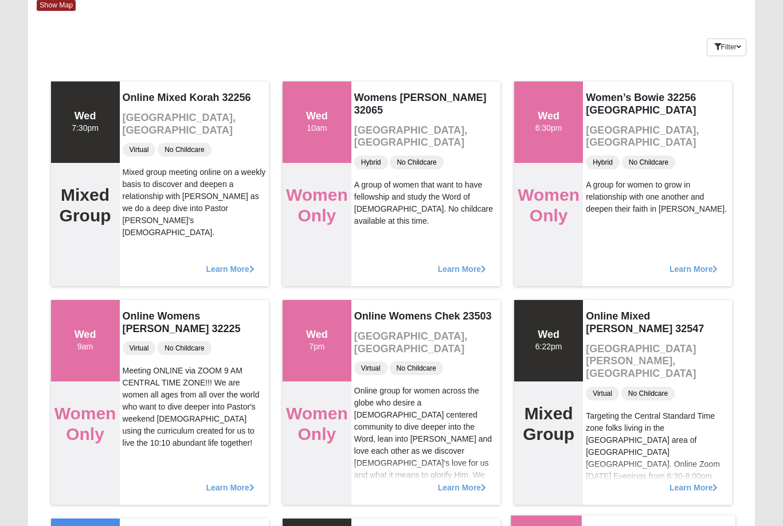
scroll to position [0, 0]
